Goal: Task Accomplishment & Management: Complete application form

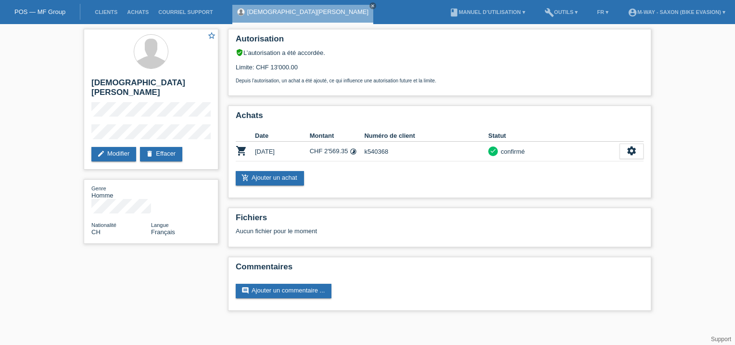
click at [35, 10] on link "POS — MF Group" at bounding box center [39, 11] width 51 height 7
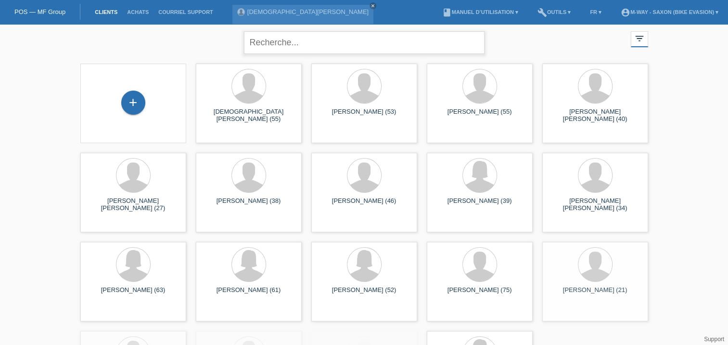
click at [377, 48] on input "text" at bounding box center [364, 42] width 241 height 23
type input "niederhauser"
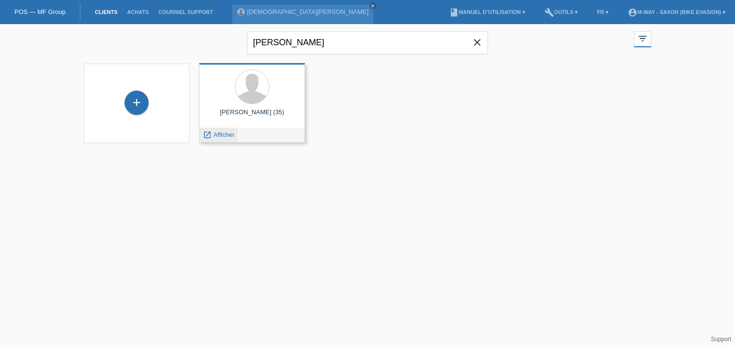
click at [222, 132] on span "Afficher" at bounding box center [224, 134] width 21 height 7
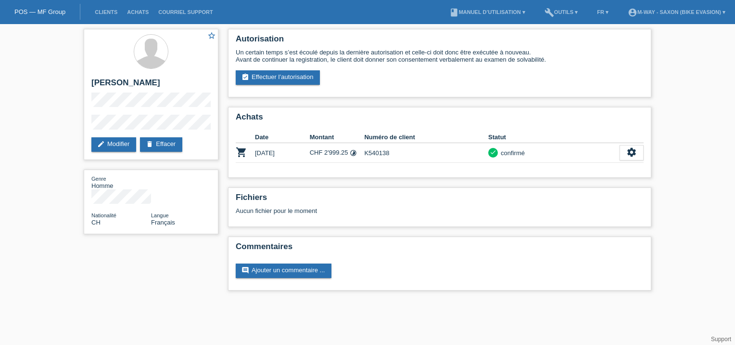
click at [256, 101] on div "Autorisation Un certain temps s’est écoulé depuis la dernière autorisation et c…" at bounding box center [439, 162] width 433 height 276
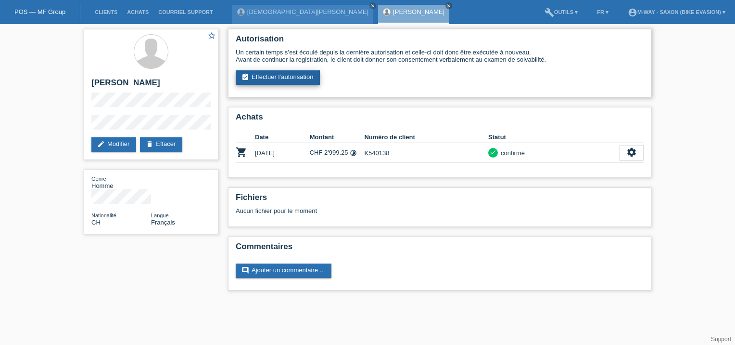
click at [282, 78] on link "assignment_turned_in Effectuer l’autorisation" at bounding box center [278, 77] width 84 height 14
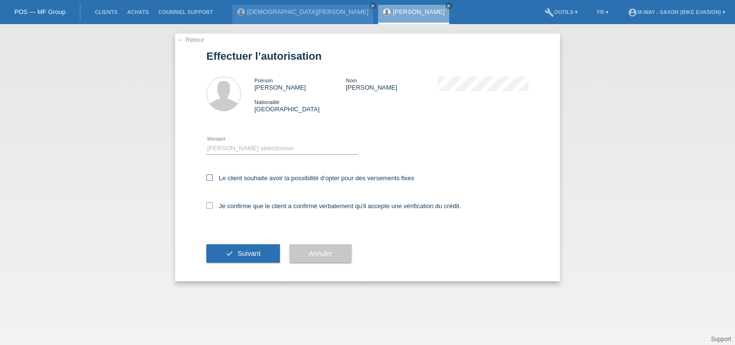
click at [207, 177] on icon at bounding box center [209, 177] width 6 height 6
click at [207, 177] on input "Le client souhaite avoir la possibilité d’opter pour des versements fixes" at bounding box center [209, 177] width 6 height 6
checkbox input "true"
click at [208, 206] on icon at bounding box center [209, 205] width 6 height 6
click at [208, 206] on input "Je confirme que le client a confirmé verbalement qu'il accepte une vérification…" at bounding box center [209, 205] width 6 height 6
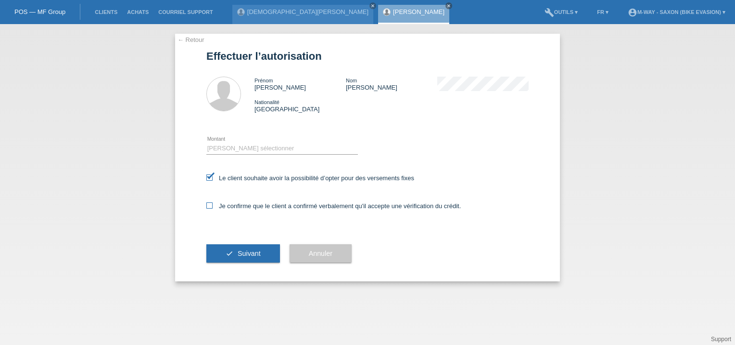
checkbox input "true"
click at [245, 152] on select "Veuillez sélectionner CHF 1.00 - CHF 499.00 CHF 500.00 - CHF 1'999.00 CHF 2'000…" at bounding box center [282, 148] width 152 height 12
select select "3"
click at [206, 142] on select "Veuillez sélectionner CHF 1.00 - CHF 499.00 CHF 500.00 - CHF 1'999.00 CHF 2'000…" at bounding box center [282, 148] width 152 height 12
click at [243, 254] on span "Suivant" at bounding box center [249, 253] width 23 height 8
